Goal: Information Seeking & Learning: Learn about a topic

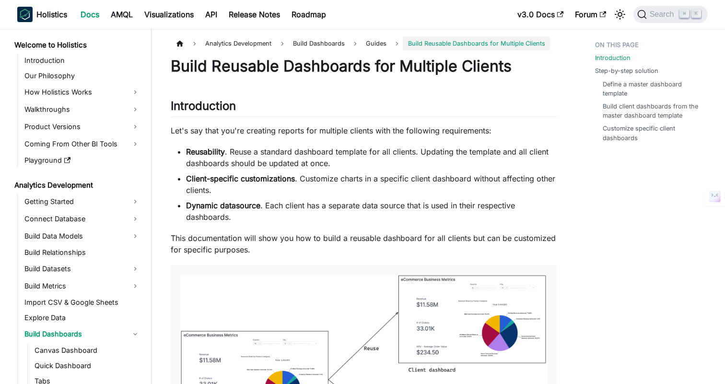
scroll to position [129, 0]
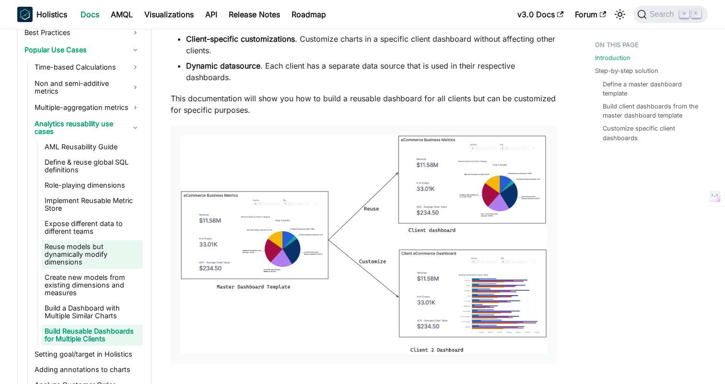
scroll to position [743, 0]
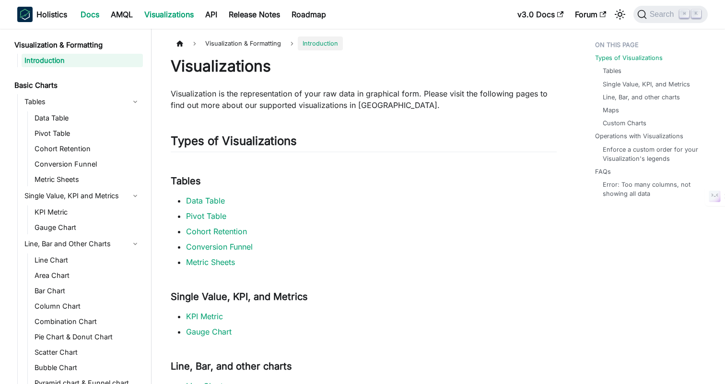
click at [99, 16] on link "Docs" at bounding box center [90, 14] width 30 height 15
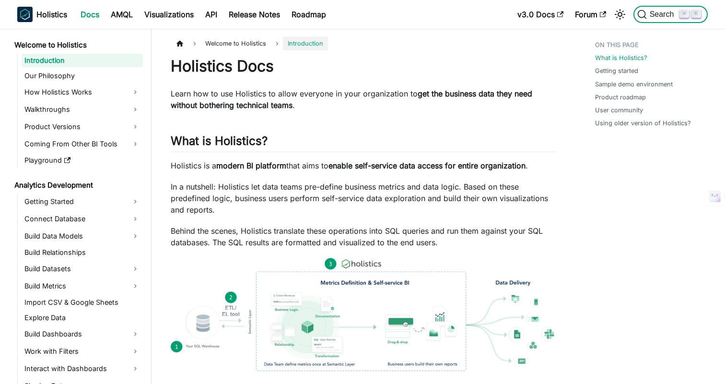
click at [665, 19] on button "Search ⌘ K" at bounding box center [671, 14] width 74 height 17
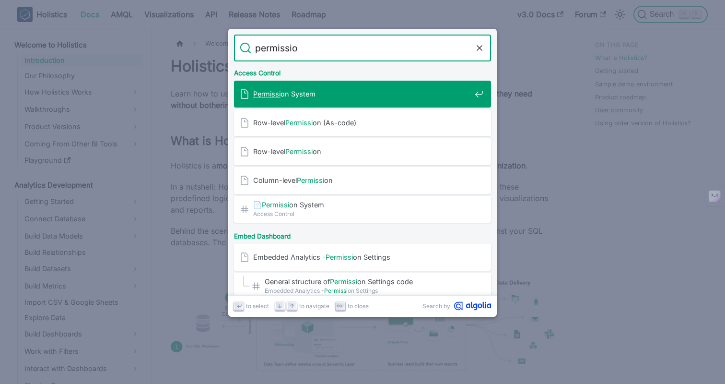
type input "permission"
click at [295, 94] on span "Permission System" at bounding box center [362, 93] width 218 height 9
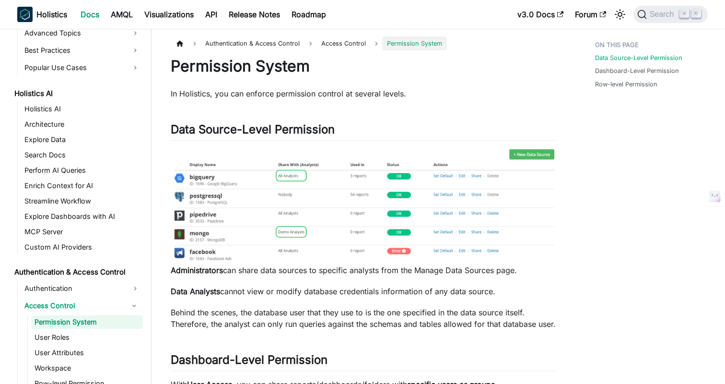
scroll to position [437, 0]
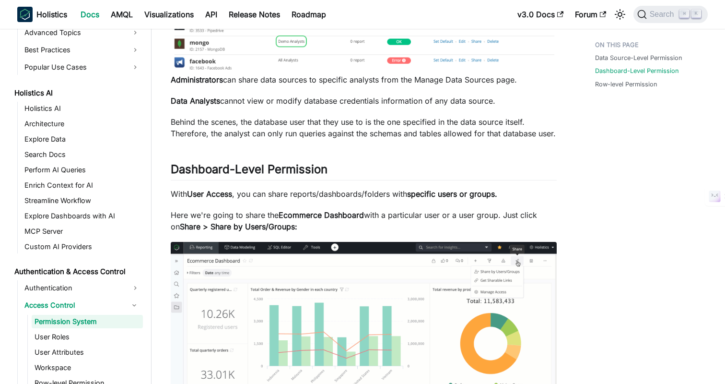
scroll to position [399, 0]
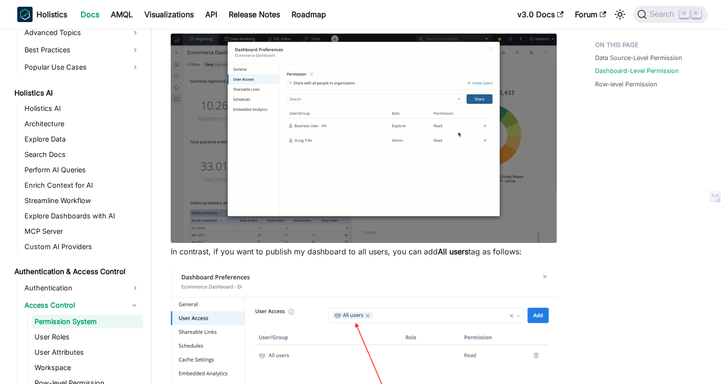
click at [621, 274] on div "Data Source-Level Permission Dashboard-Level Permission Row-level Permission" at bounding box center [647, 155] width 142 height 1034
click at [621, 257] on div "Data Source-Level Permission Dashboard-Level Permission Row-level Permission" at bounding box center [647, 155] width 142 height 1034
click at [624, 251] on div "Data Source-Level Permission Dashboard-Level Permission Row-level Permission" at bounding box center [647, 155] width 142 height 1034
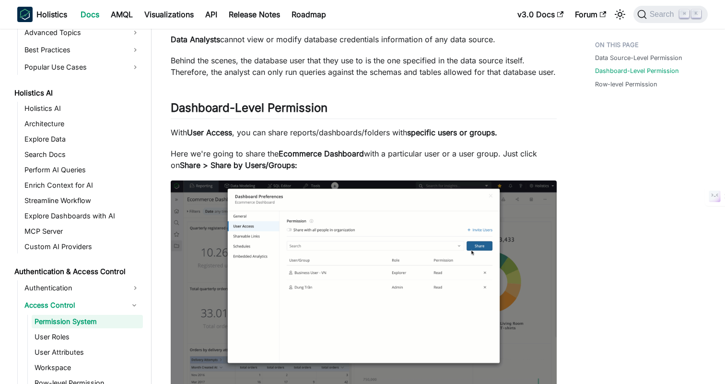
scroll to position [253, 0]
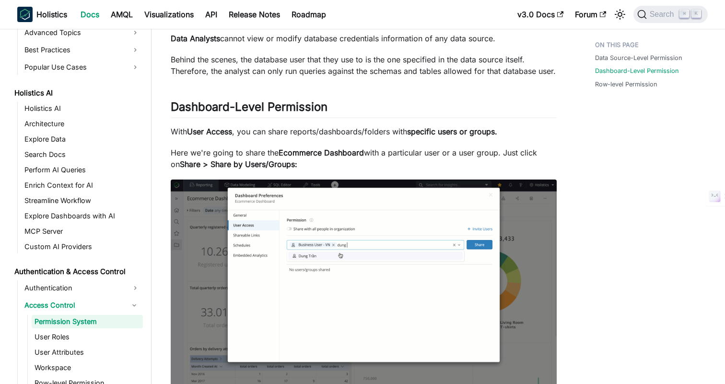
click at [624, 251] on div "Data Source-Level Permission Dashboard-Level Permission Row-level Permission" at bounding box center [647, 301] width 142 height 1034
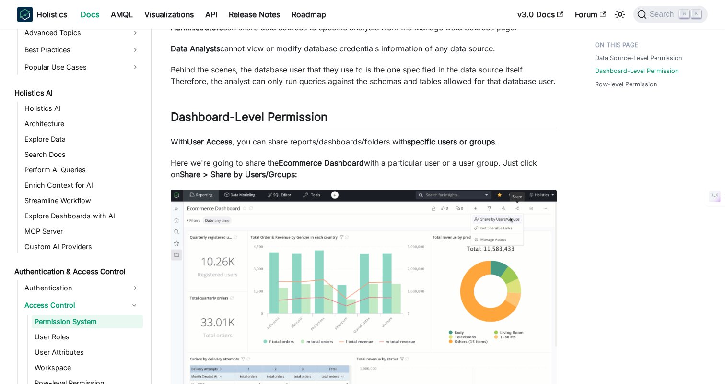
scroll to position [241, 0]
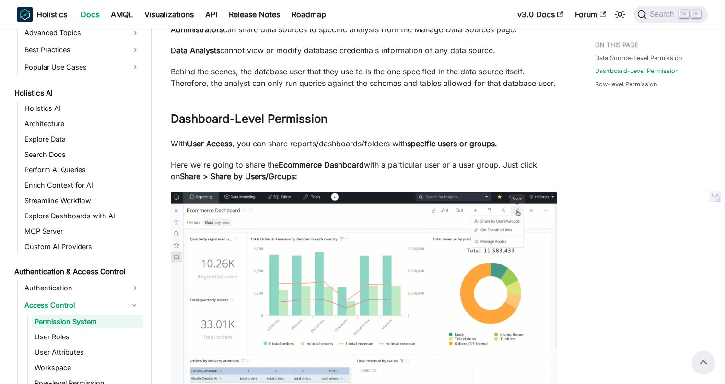
click at [377, 177] on p "Here we're going to share the Ecommerce Dashboard with a particular user or a u…" at bounding box center [364, 170] width 386 height 23
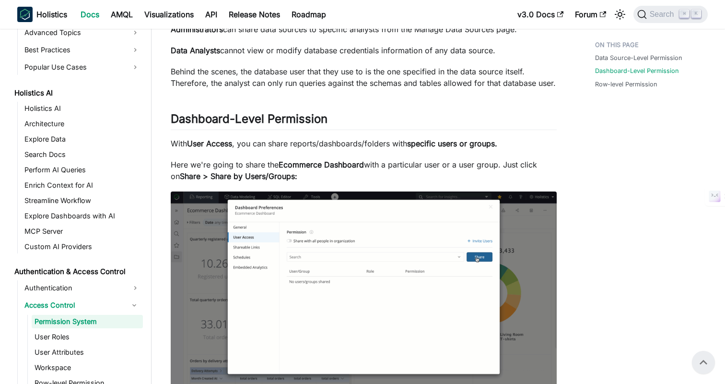
click at [377, 177] on p "Here we're going to share the Ecommerce Dashboard with a particular user or a u…" at bounding box center [364, 170] width 386 height 23
click at [583, 258] on div "Data Source-Level Permission Dashboard-Level Permission Row-level Permission" at bounding box center [647, 313] width 142 height 1034
click at [585, 245] on div "Data Source-Level Permission Dashboard-Level Permission Row-level Permission" at bounding box center [647, 313] width 142 height 1034
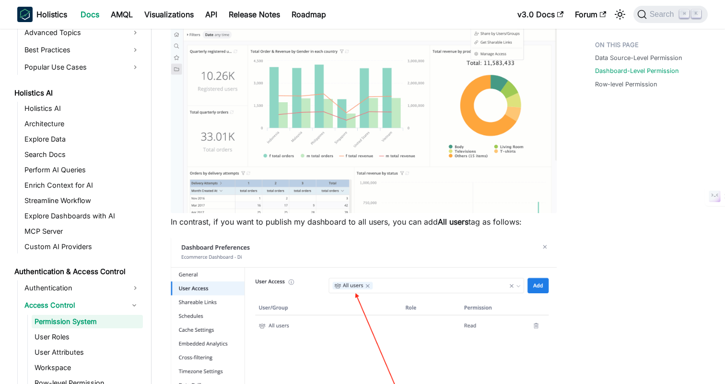
scroll to position [756, 0]
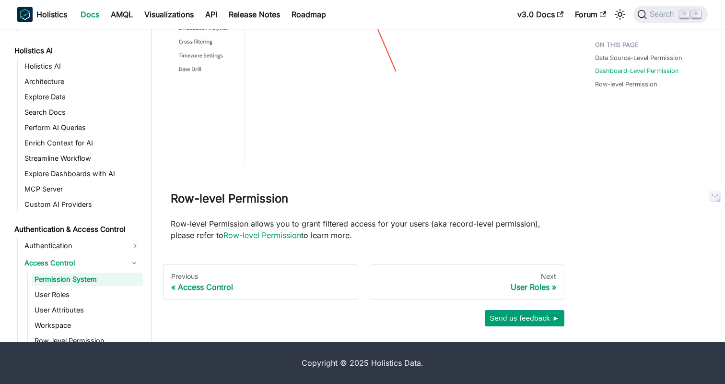
click at [462, 235] on p "Row-level Permission allows you to grant filtered access for your users (aka re…" at bounding box center [364, 229] width 386 height 23
click at [248, 236] on link "Row-level Permission" at bounding box center [263, 235] width 78 height 10
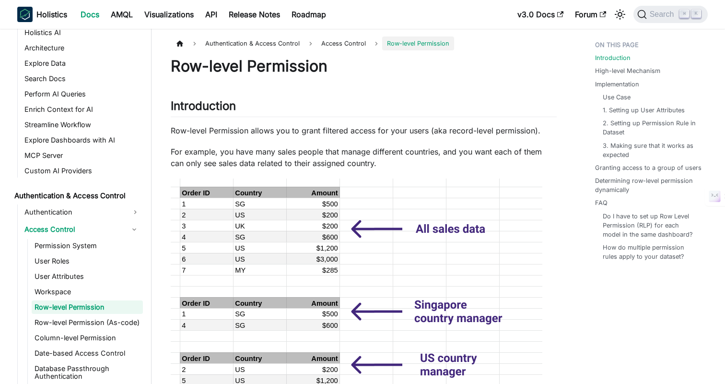
scroll to position [514, 0]
click at [325, 126] on p "Row-level Permission allows you to grant filtered access for your users (aka re…" at bounding box center [364, 131] width 386 height 12
click at [345, 126] on p "Row-level Permission allows you to grant filtered access for your users (aka re…" at bounding box center [364, 131] width 386 height 12
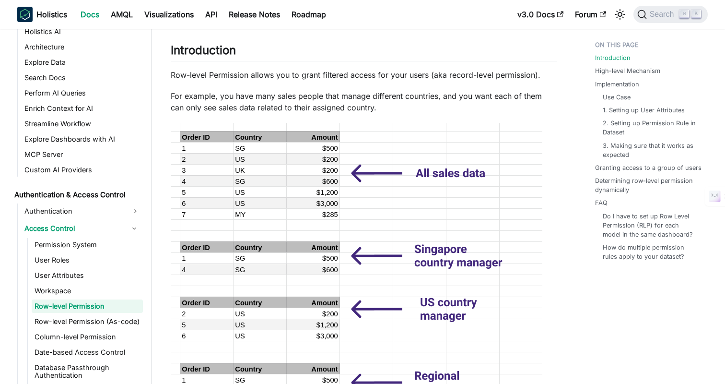
click at [500, 96] on p "For example, you have many sales people that manage different countries, and yo…" at bounding box center [364, 101] width 386 height 23
click at [464, 96] on p "For example, you have many sales people that manage different countries, and yo…" at bounding box center [364, 101] width 386 height 23
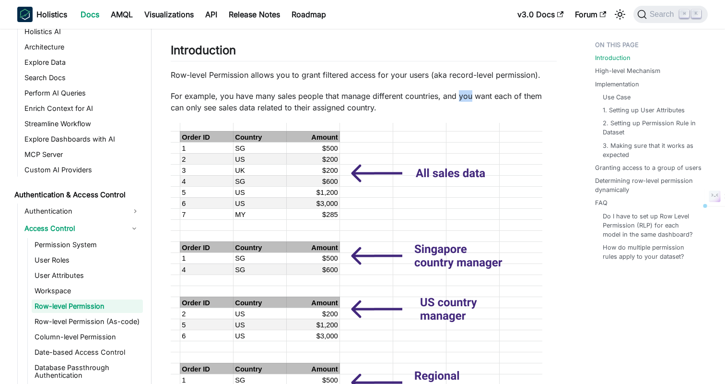
click at [464, 96] on p "For example, you have many sales people that manage different countries, and yo…" at bounding box center [364, 101] width 386 height 23
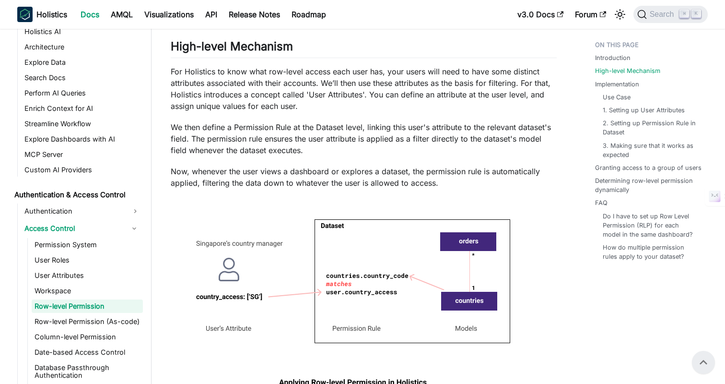
scroll to position [437, 0]
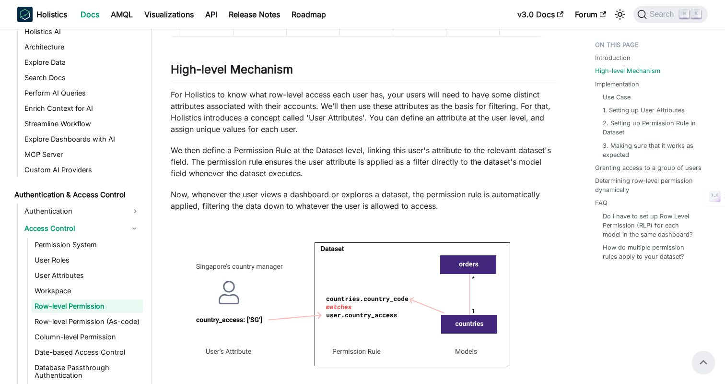
click at [417, 204] on p "Now, whenever the user views a dashboard or explores a dataset, the permission …" at bounding box center [364, 200] width 386 height 23
click at [415, 205] on p "Now, whenever the user views a dashboard or explores a dataset, the permission …" at bounding box center [364, 200] width 386 height 23
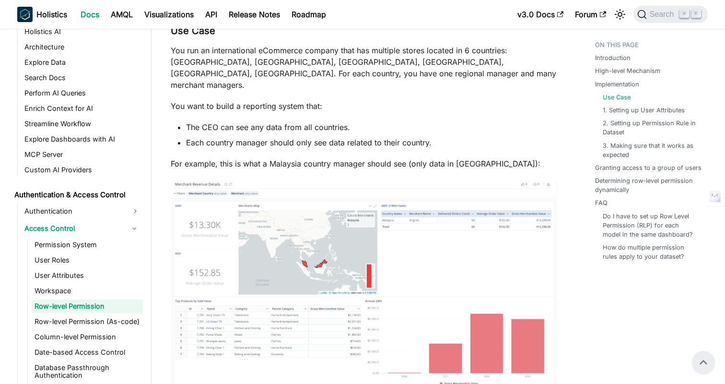
scroll to position [970, 0]
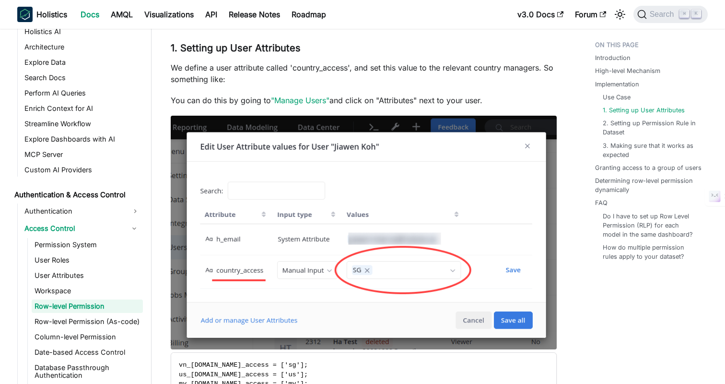
scroll to position [1650, 0]
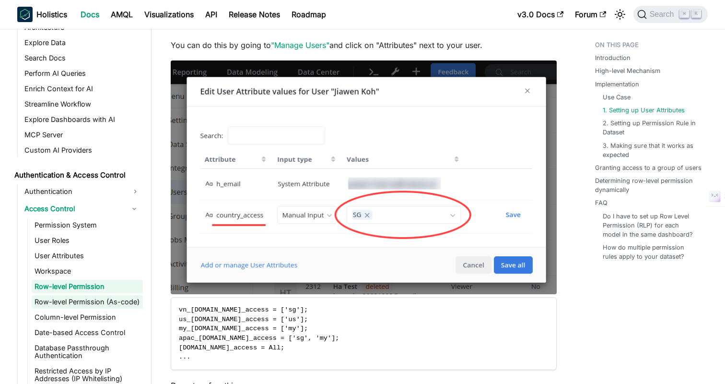
scroll to position [539, 0]
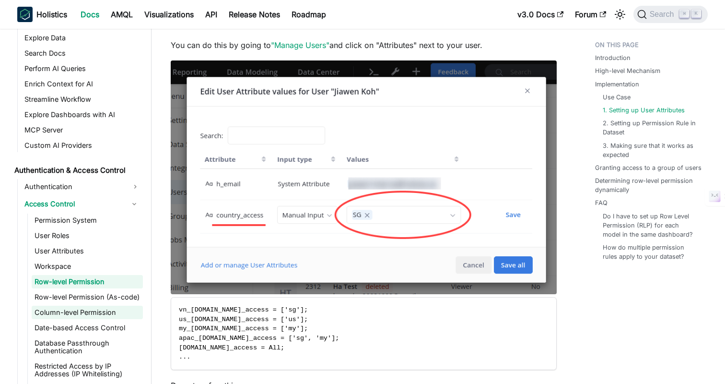
click at [66, 313] on link "Column-level Permission" at bounding box center [87, 312] width 111 height 13
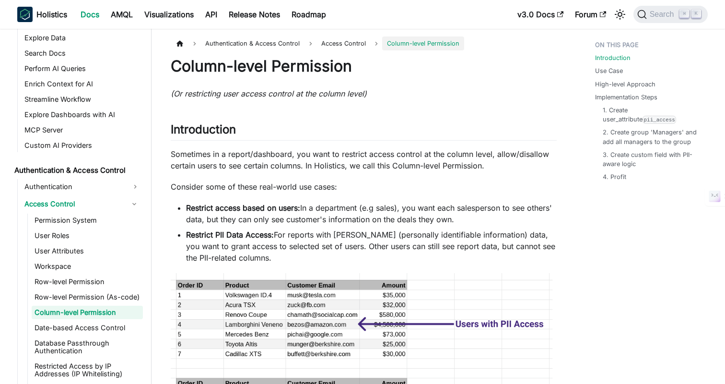
scroll to position [545, 0]
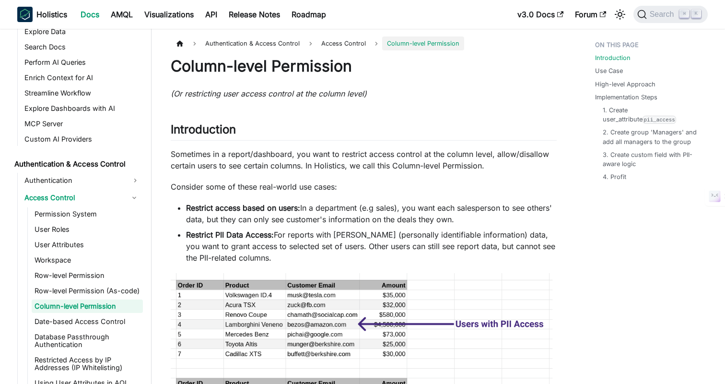
click at [371, 164] on p "Sometimes in a report/dashboard, you want to restrict access control at the col…" at bounding box center [364, 159] width 386 height 23
click at [387, 164] on p "Sometimes in a report/dashboard, you want to restrict access control at the col…" at bounding box center [364, 159] width 386 height 23
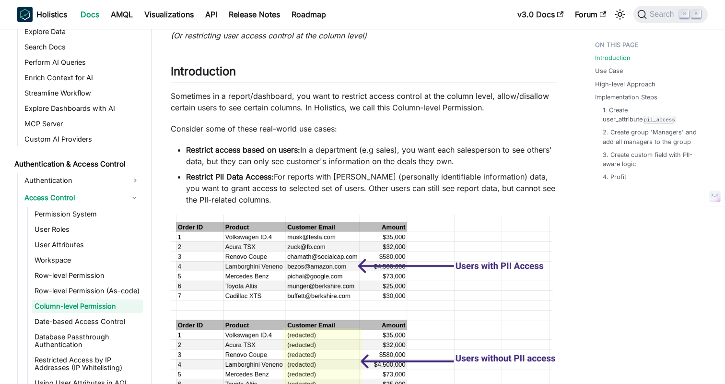
scroll to position [0, 0]
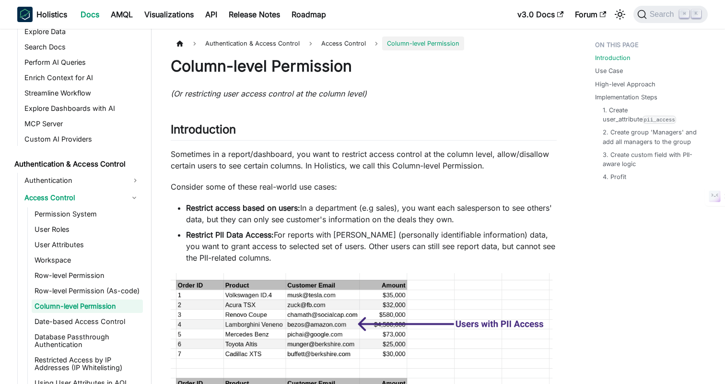
click at [499, 157] on p "Sometimes in a report/dashboard, you want to restrict access control at the col…" at bounding box center [364, 159] width 386 height 23
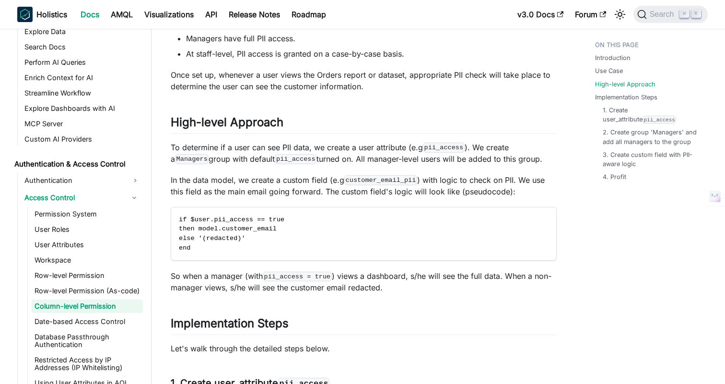
scroll to position [538, 0]
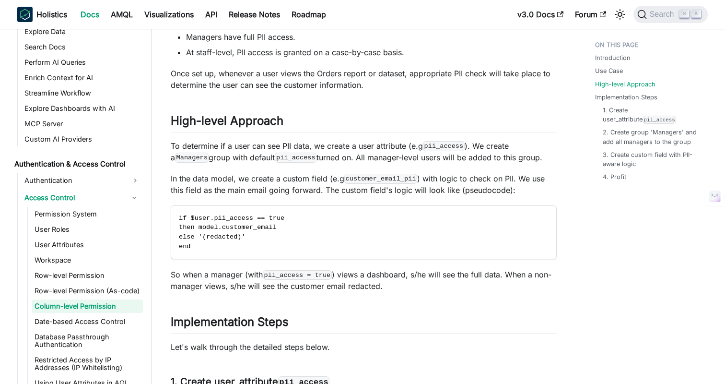
click at [470, 159] on p "To determine if a user can see PII data, we create a user attribute (e.g pii_ac…" at bounding box center [364, 151] width 386 height 23
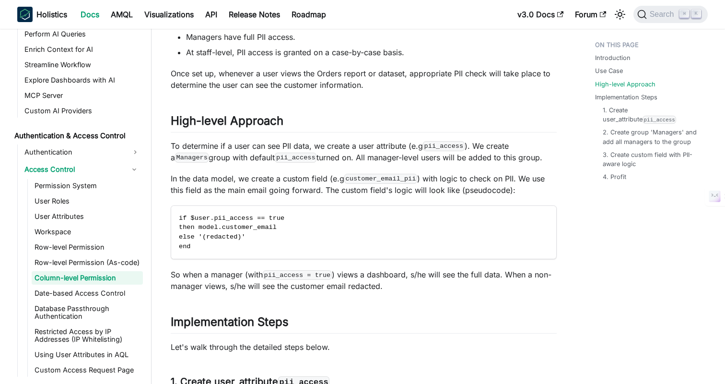
scroll to position [592, 0]
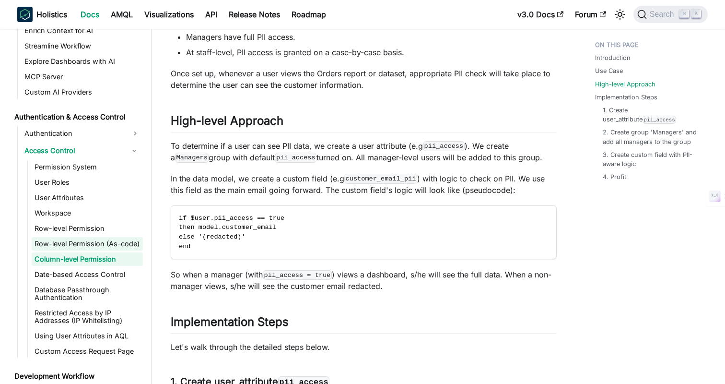
click at [90, 248] on link "Row-level Permission (As-code)" at bounding box center [87, 243] width 111 height 13
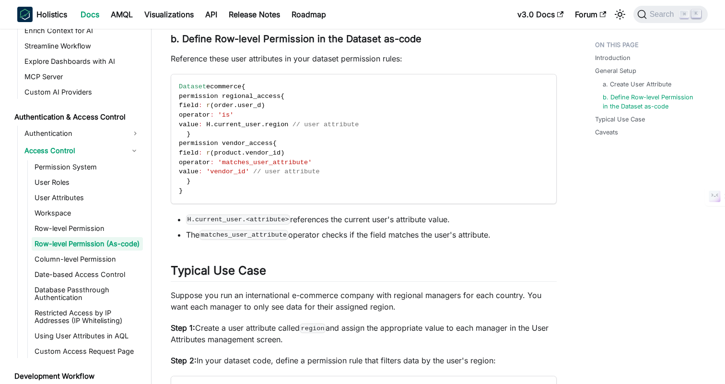
scroll to position [596, 0]
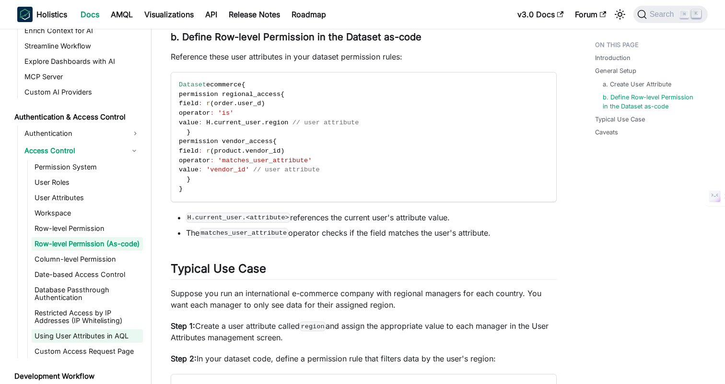
click at [103, 338] on link "Using User Attributes in AQL" at bounding box center [87, 335] width 111 height 13
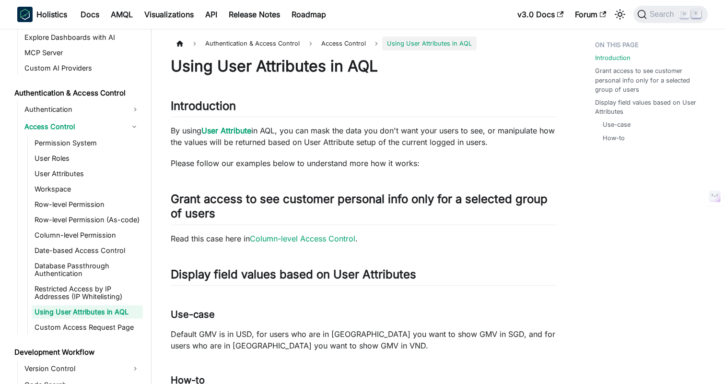
scroll to position [622, 0]
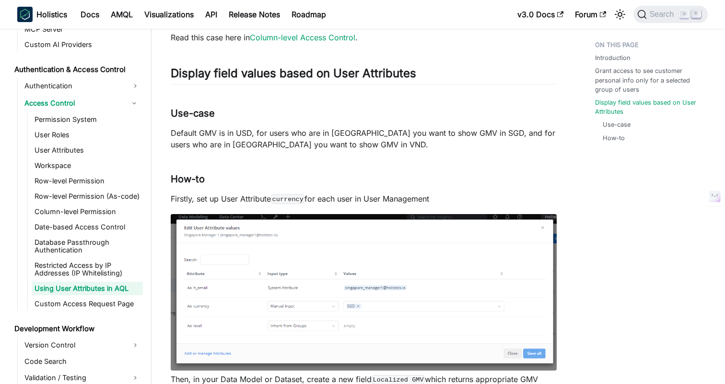
scroll to position [225, 0]
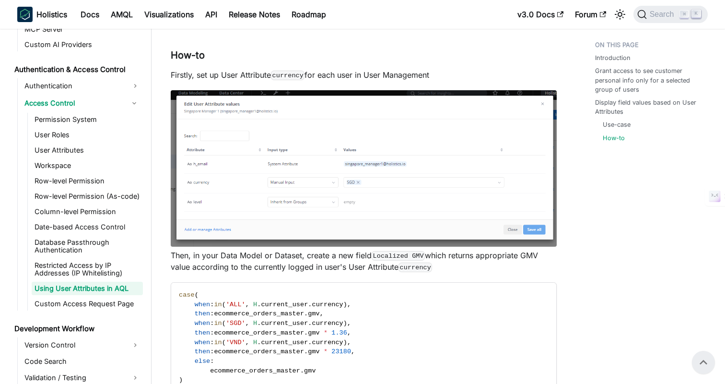
scroll to position [0, 0]
